Goal: Task Accomplishment & Management: Complete application form

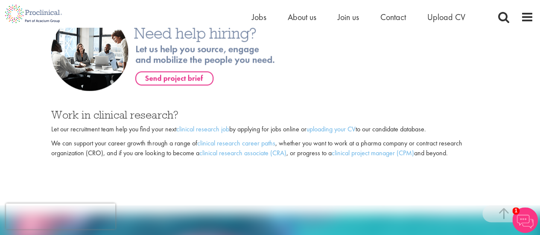
scroll to position [612, 0]
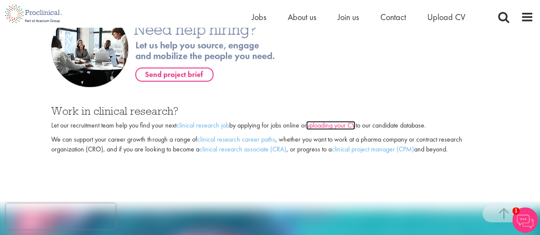
click at [327, 121] on link "uploading your CV" at bounding box center [330, 125] width 49 height 9
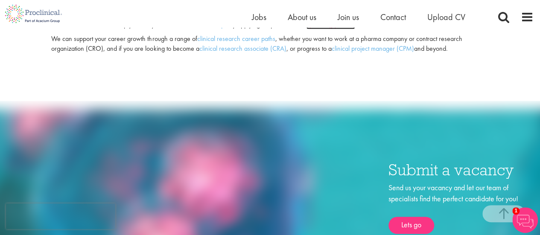
scroll to position [712, 0]
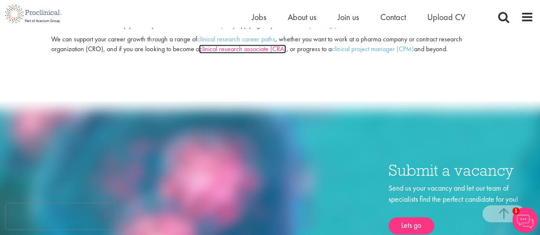
click at [241, 44] on link "clinical research associate (CRA)" at bounding box center [242, 48] width 87 height 9
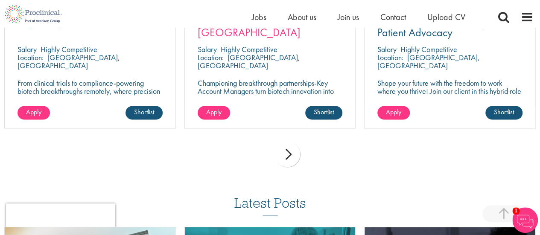
scroll to position [730, 0]
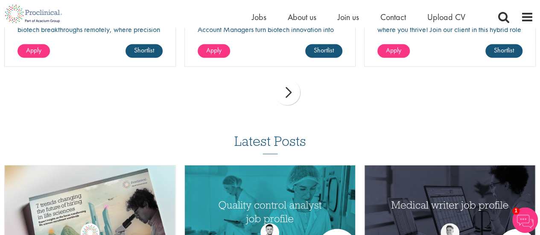
click at [293, 98] on div "next" at bounding box center [287, 92] width 26 height 26
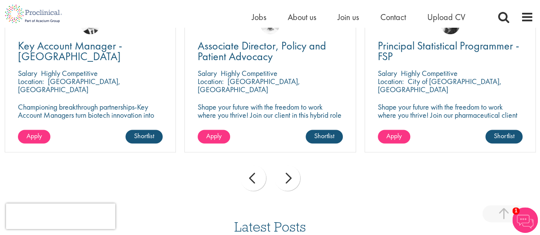
scroll to position [641, 0]
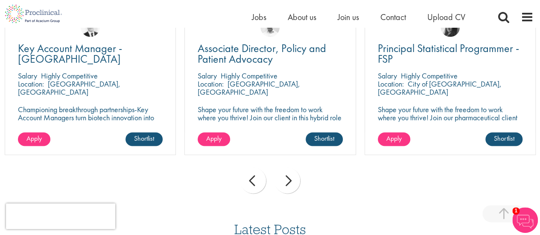
click at [286, 176] on div "next" at bounding box center [287, 181] width 26 height 26
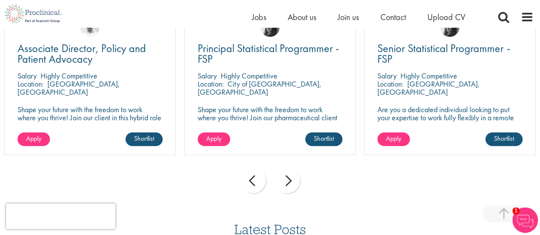
click at [286, 176] on div "next" at bounding box center [287, 181] width 26 height 26
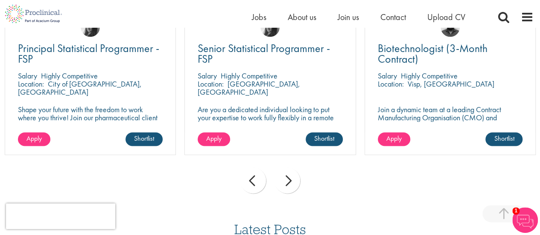
click at [286, 176] on div "next" at bounding box center [287, 181] width 26 height 26
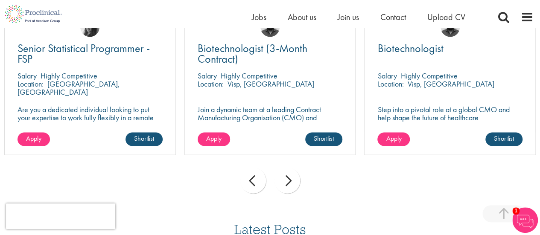
click at [286, 176] on div "next" at bounding box center [287, 181] width 26 height 26
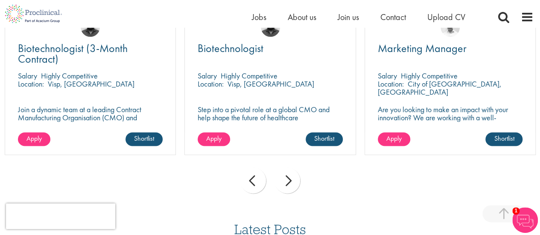
click at [286, 176] on div "next" at bounding box center [287, 181] width 26 height 26
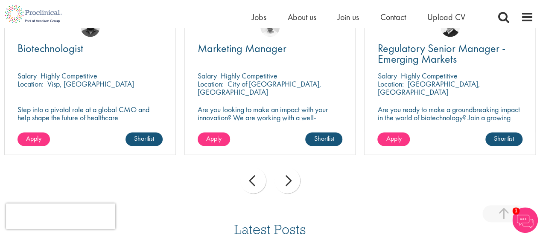
click at [286, 176] on div "next" at bounding box center [287, 181] width 26 height 26
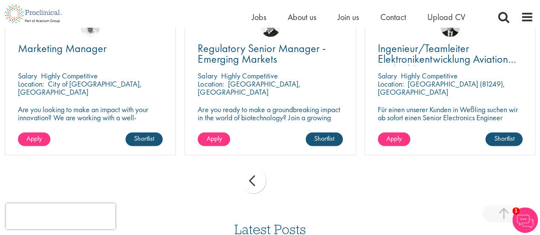
click at [286, 176] on div "prev next" at bounding box center [270, 181] width 540 height 37
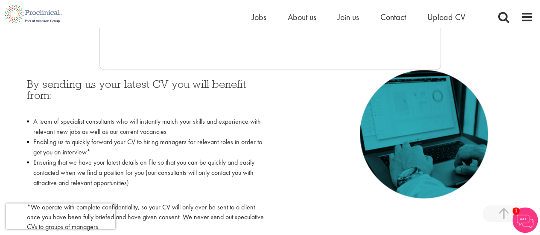
scroll to position [361, 0]
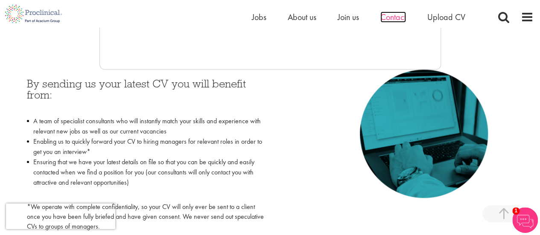
click at [387, 20] on span "Contact" at bounding box center [393, 17] width 26 height 11
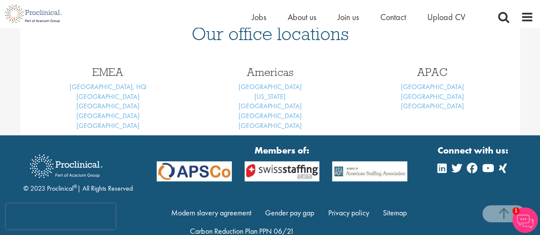
scroll to position [401, 0]
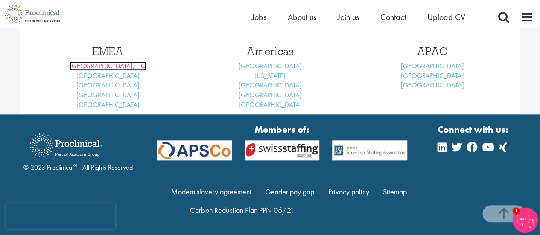
click at [119, 67] on link "[GEOGRAPHIC_DATA], HQ" at bounding box center [108, 65] width 77 height 9
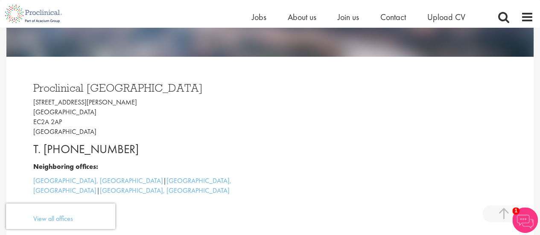
click at [522, 220] on img at bounding box center [525, 220] width 26 height 26
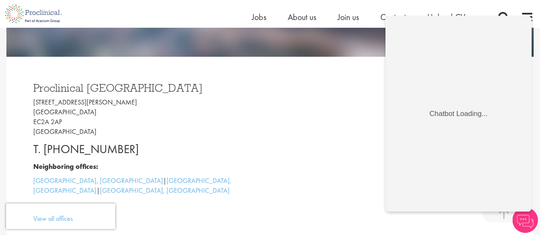
click at [265, 90] on div "Proclinical [GEOGRAPHIC_DATA] [STREET_ADDRESS][PERSON_NAME] T. [PHONE_NUMBER] N…" at bounding box center [148, 151] width 243 height 154
click at [427, 229] on div "Proclinical [GEOGRAPHIC_DATA] [STREET_ADDRESS][PERSON_NAME] T. [PHONE_NUMBER] N…" at bounding box center [269, 151] width 499 height 189
click at [191, 131] on p "[STREET_ADDRESS][PERSON_NAME]" at bounding box center [148, 117] width 230 height 39
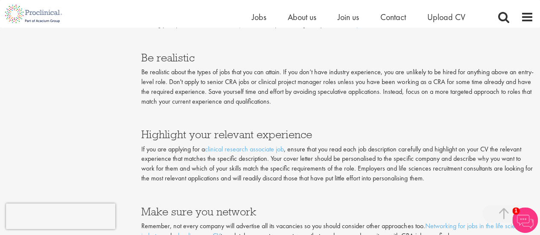
scroll to position [884, 0]
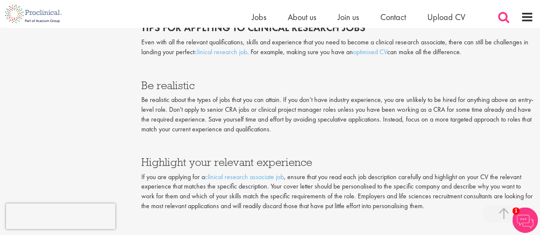
click at [504, 18] on span at bounding box center [503, 17] width 13 height 13
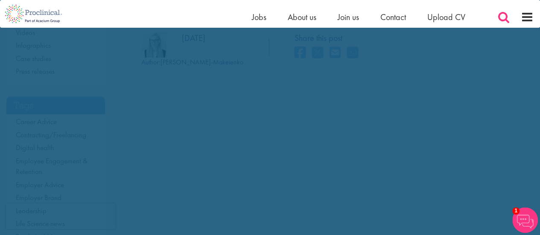
scroll to position [0, 0]
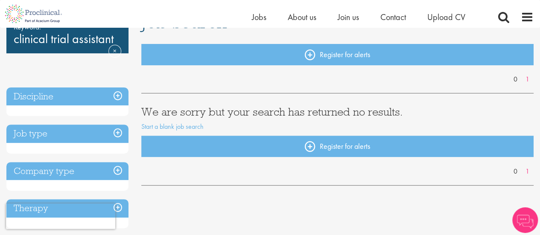
scroll to position [79, 0]
